Goal: Information Seeking & Learning: Learn about a topic

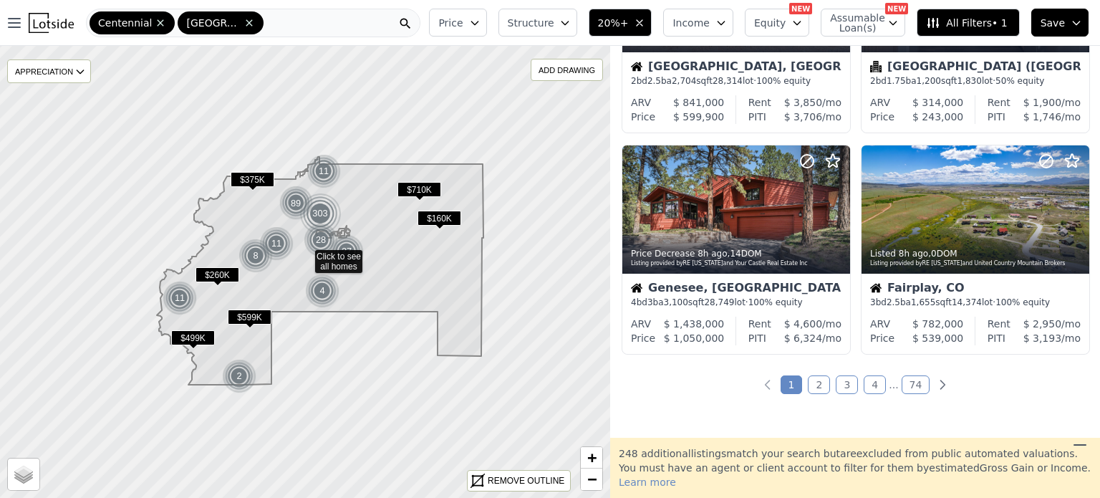
scroll to position [1052, 0]
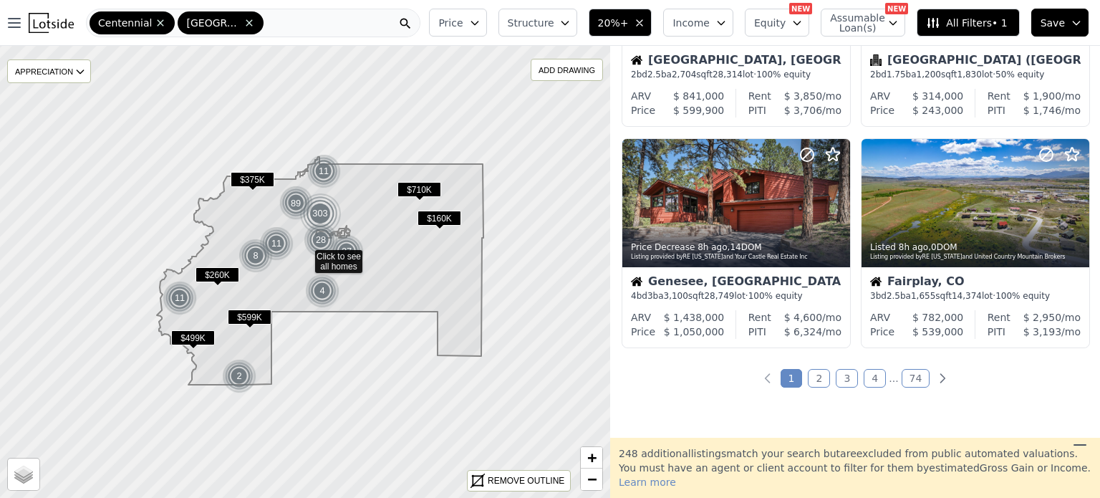
click at [816, 381] on link "2" at bounding box center [819, 378] width 22 height 19
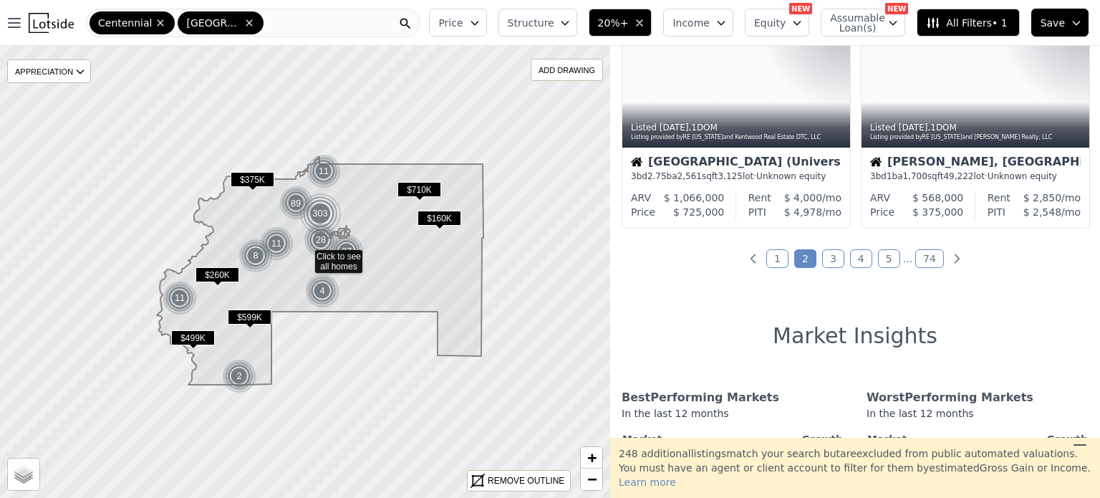
scroll to position [1178, 0]
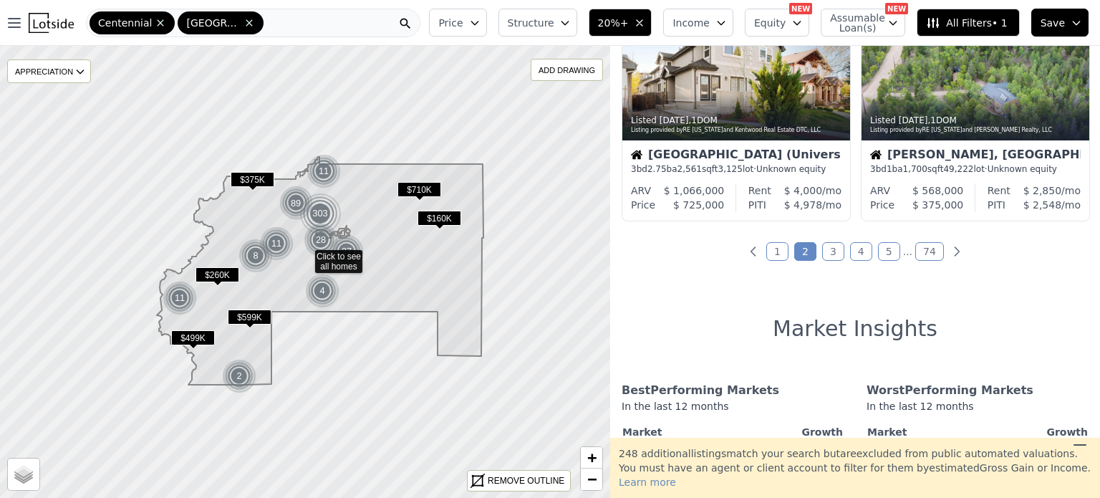
click at [828, 253] on link "3" at bounding box center [833, 251] width 22 height 19
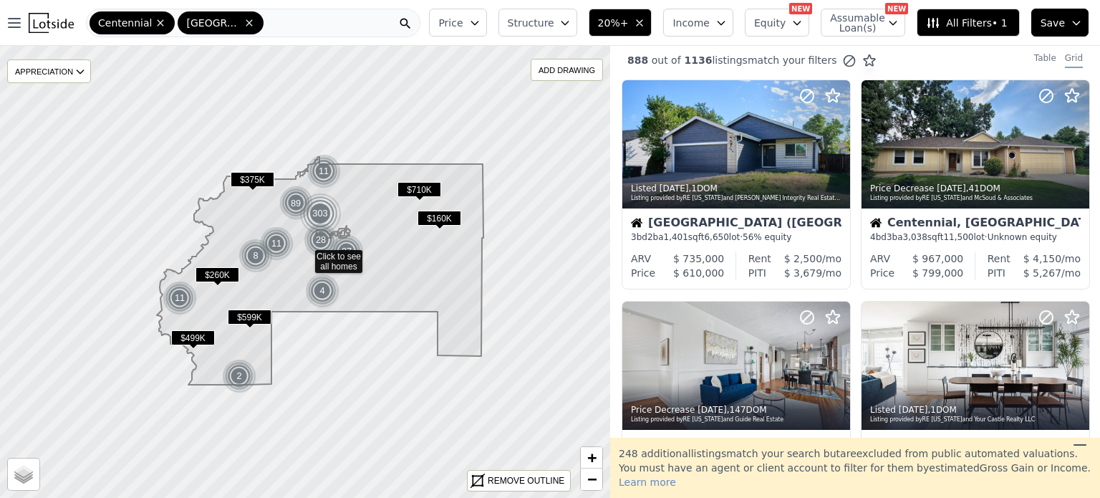
scroll to position [0, 0]
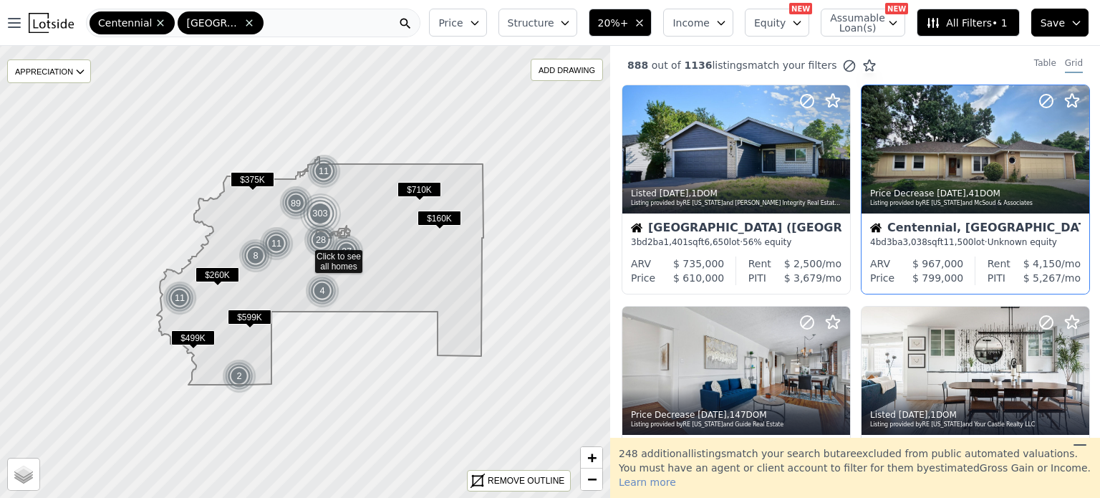
click at [1013, 157] on div at bounding box center [1043, 131] width 92 height 92
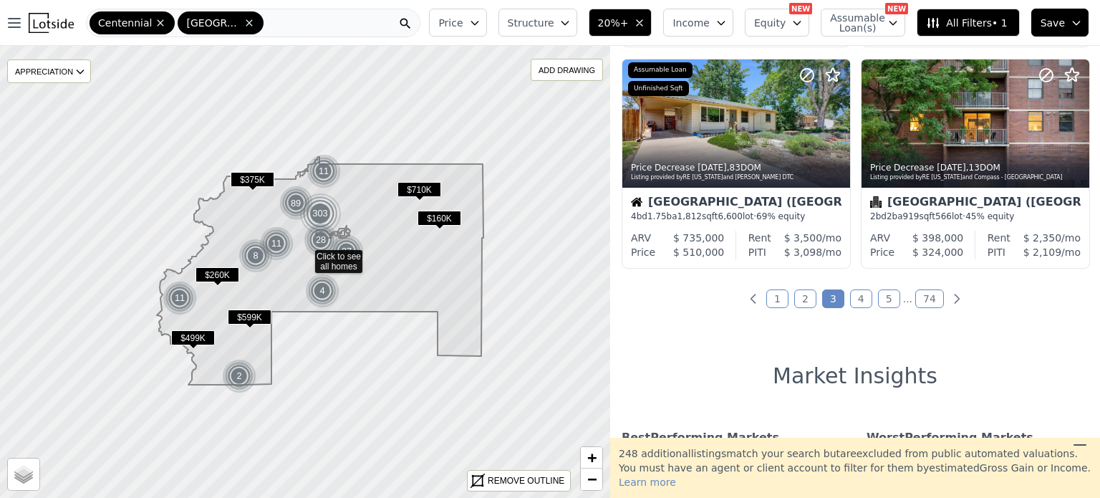
scroll to position [1133, 0]
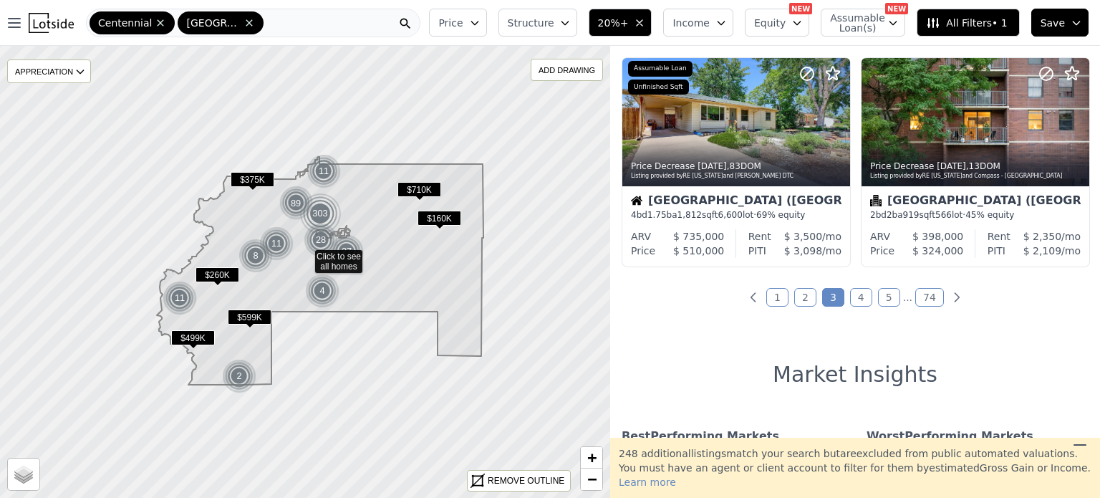
click at [855, 300] on link "4" at bounding box center [861, 297] width 22 height 19
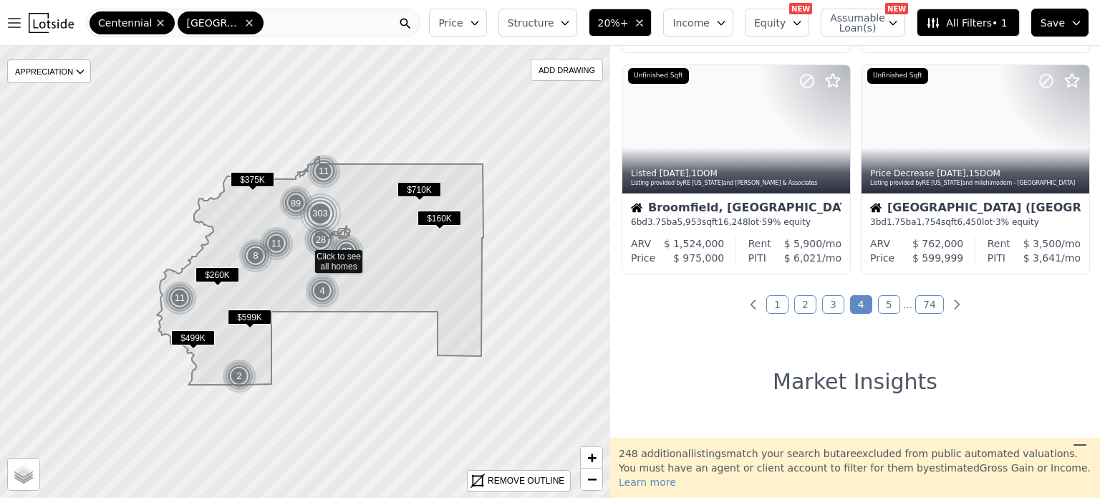
scroll to position [1125, 0]
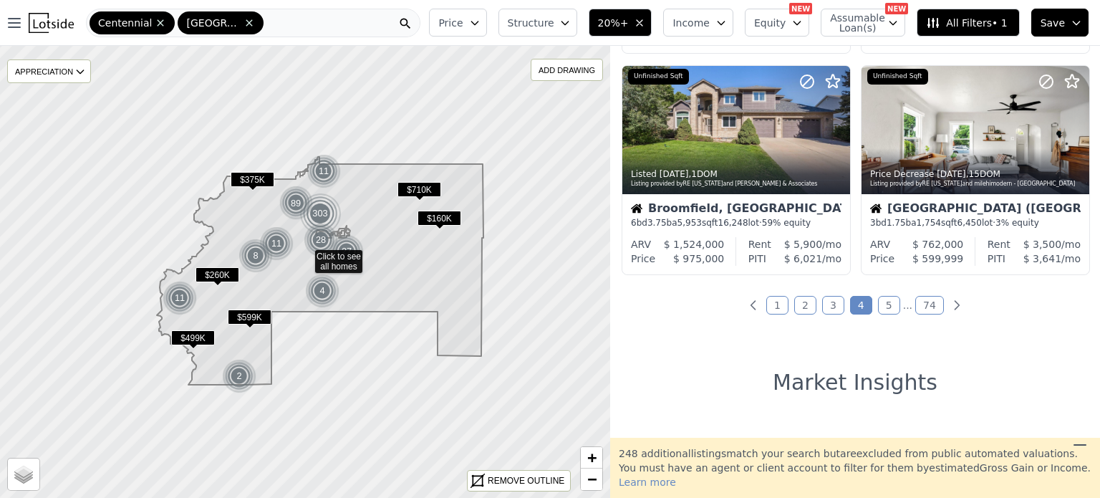
click at [888, 306] on link "5" at bounding box center [889, 305] width 22 height 19
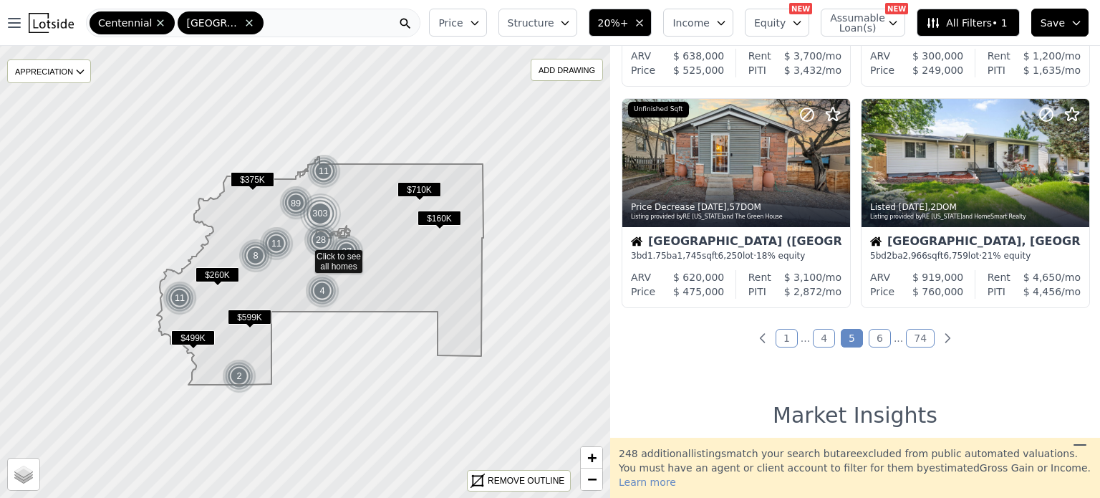
scroll to position [1092, 0]
click at [873, 340] on link "6" at bounding box center [879, 337] width 22 height 19
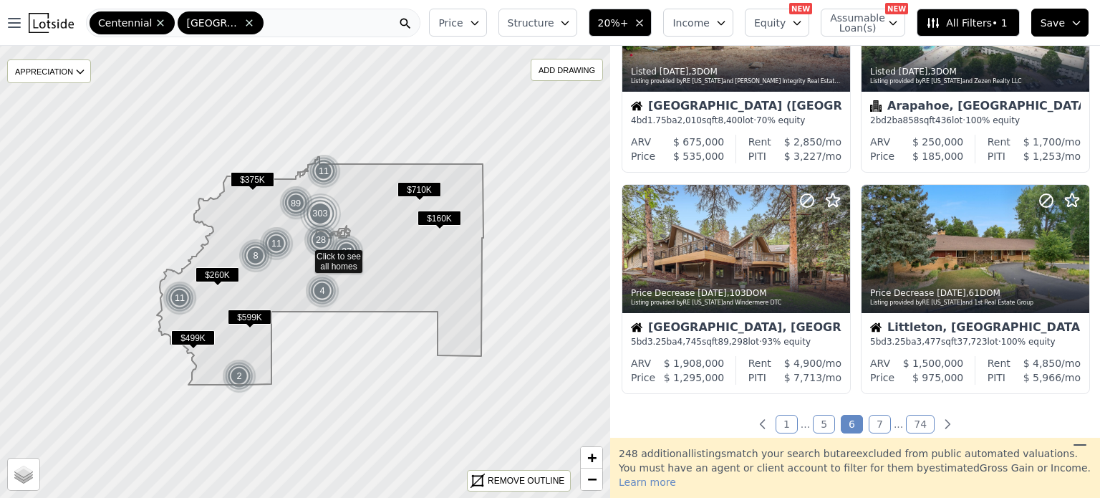
scroll to position [1007, 0]
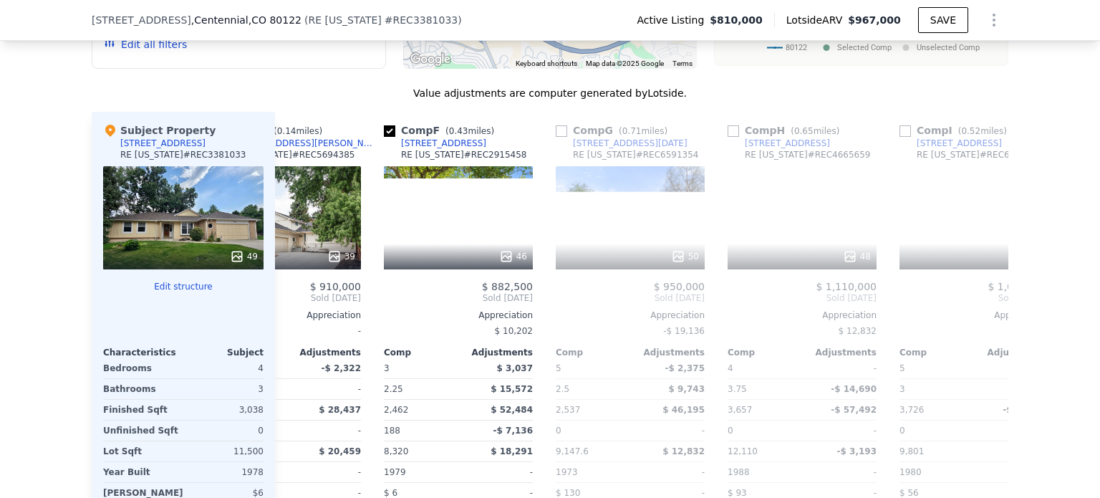
scroll to position [0, 768]
